Goal: Use online tool/utility: Utilize a website feature to perform a specific function

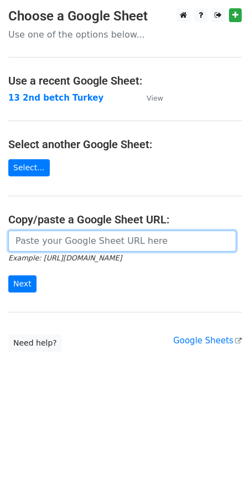
click at [139, 240] on input "url" at bounding box center [122, 241] width 228 height 21
paste input "https://docs.google.com/spreadsheets/d/1PHJTql7yS1jND77qwVTQjwaG-6mM0SbdHvUJDEJ…"
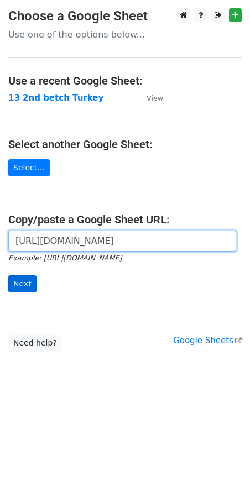
type input "https://docs.google.com/spreadsheets/d/1PHJTql7yS1jND77qwVTQjwaG-6mM0SbdHvUJDEJ…"
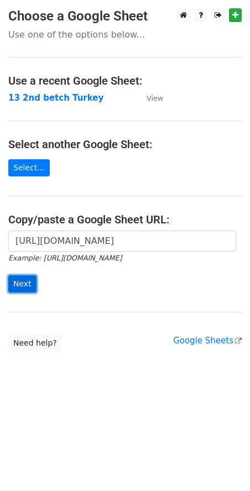
scroll to position [0, 0]
click at [22, 291] on input "Next" at bounding box center [22, 283] width 28 height 17
